Goal: Transaction & Acquisition: Purchase product/service

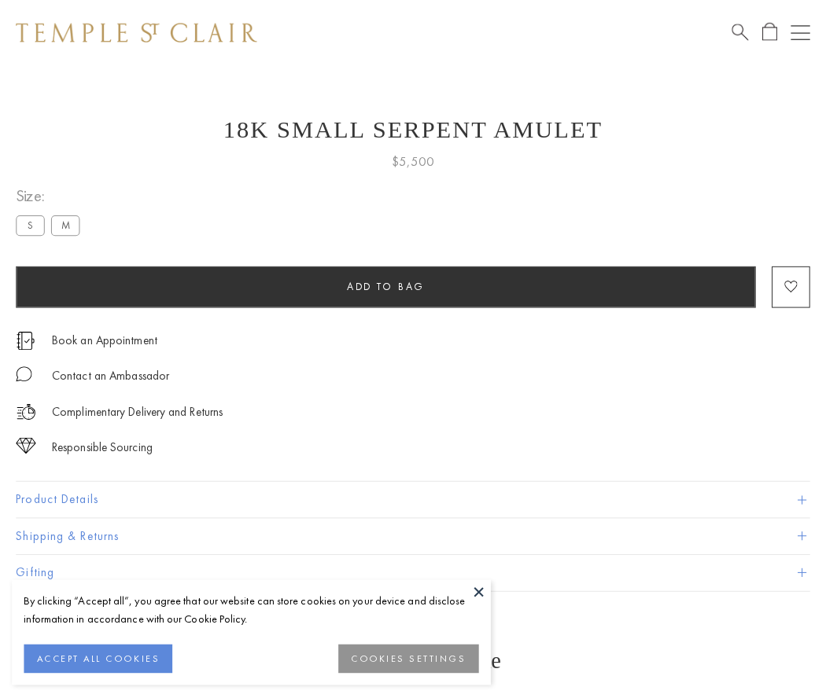
scroll to position [6, 0]
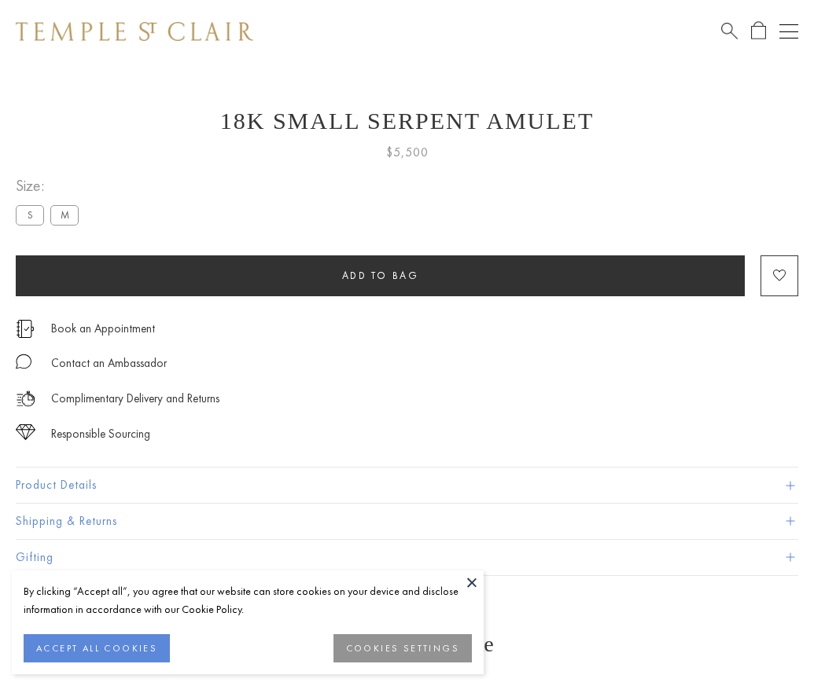
click at [380, 275] on span "Add to bag" at bounding box center [380, 275] width 77 height 13
